Goal: Information Seeking & Learning: Check status

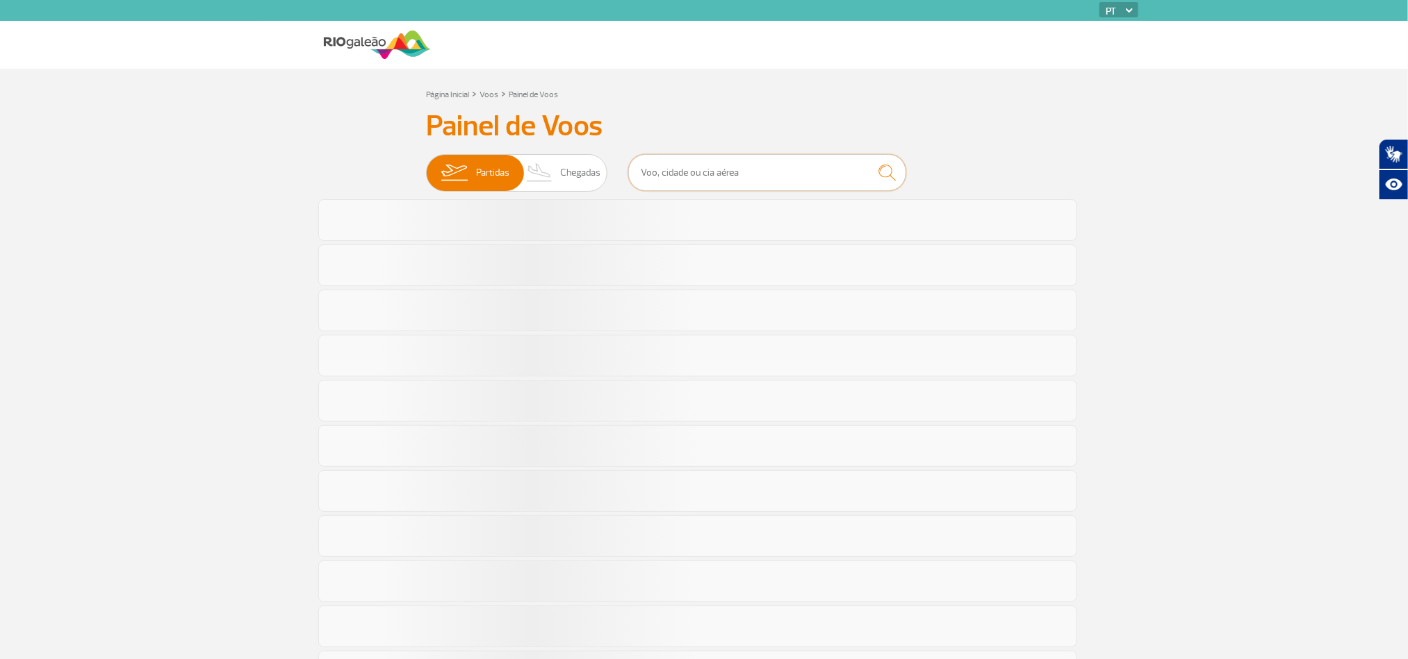
click at [770, 158] on input "text" at bounding box center [767, 172] width 278 height 37
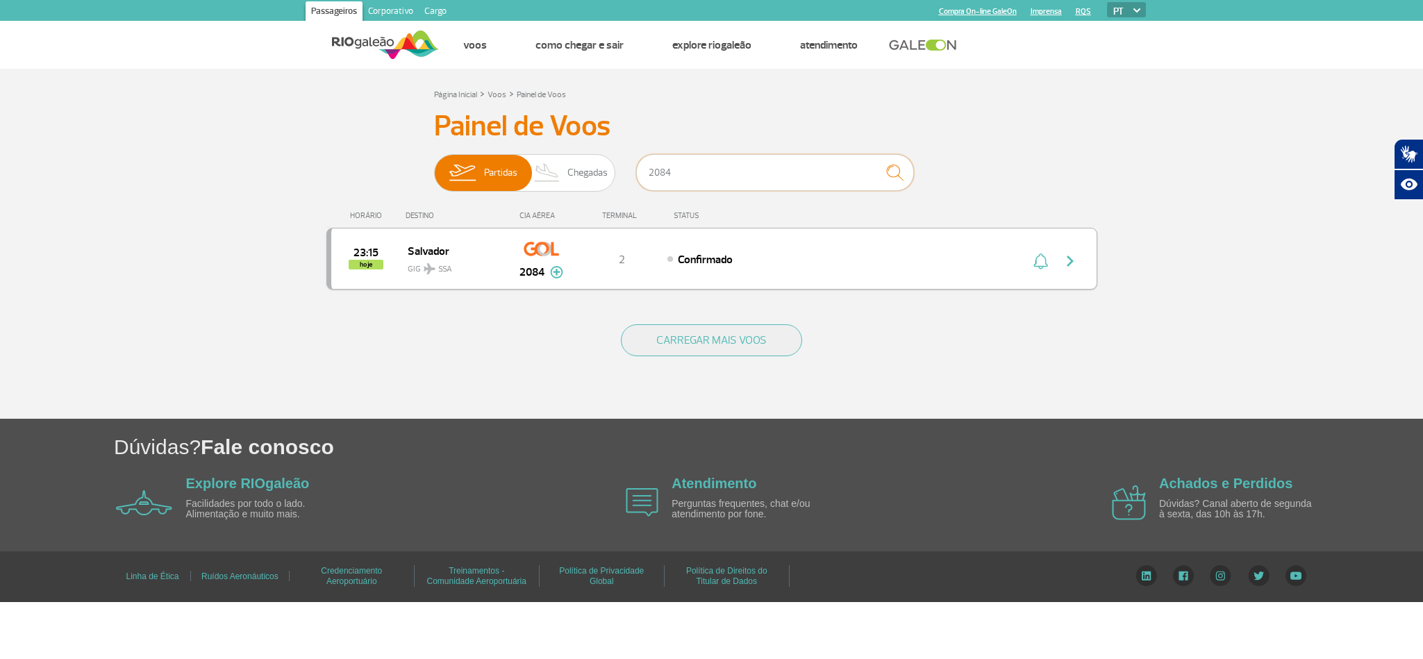
type input "2084"
click at [844, 245] on div "23:15 hoje [GEOGRAPHIC_DATA] SSA 2084 2 Confirmado Parcerias: Air France 1995 A…" at bounding box center [712, 259] width 771 height 62
click at [844, 248] on div "23:15 hoje [GEOGRAPHIC_DATA] SSA 2084 2 Confirmado Parcerias: Air France 1995 A…" at bounding box center [712, 259] width 771 height 62
click at [853, 255] on div "Confirmado" at bounding box center [821, 258] width 306 height 15
click at [853, 255] on div "23:15 hoje [GEOGRAPHIC_DATA] SSA 2084 2 Confirmado Parcerias: Air France 1995 A…" at bounding box center [712, 259] width 771 height 62
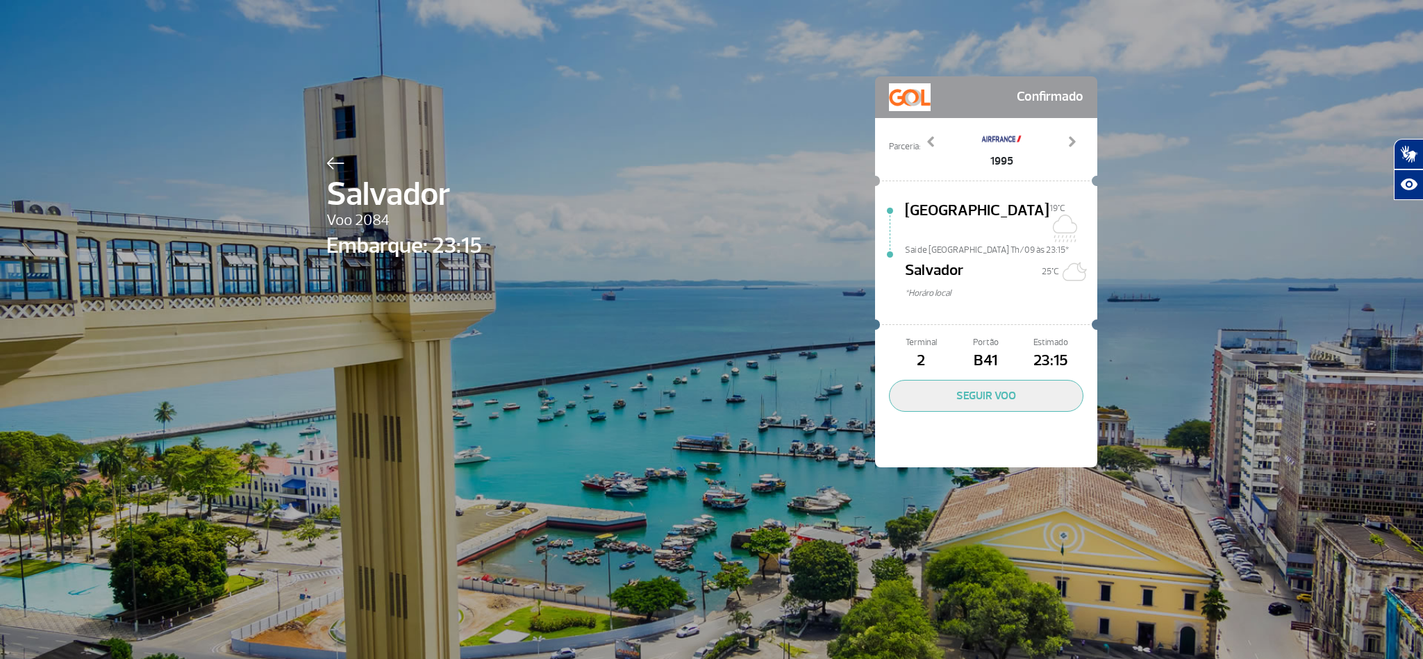
click at [986, 349] on span "B41" at bounding box center [986, 361] width 65 height 24
click at [967, 324] on div at bounding box center [986, 324] width 208 height 1
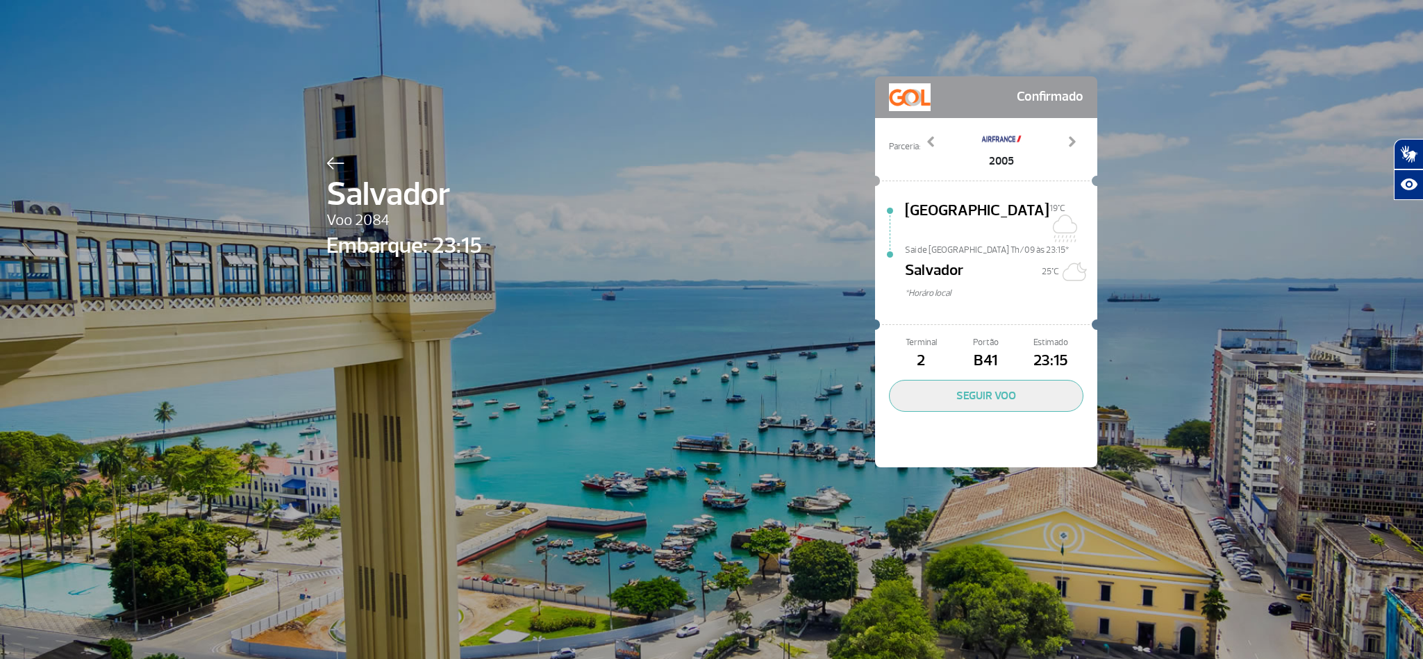
click at [965, 349] on span "B41" at bounding box center [986, 361] width 65 height 24
click at [961, 349] on span "B41" at bounding box center [986, 361] width 65 height 24
